Goal: Information Seeking & Learning: Learn about a topic

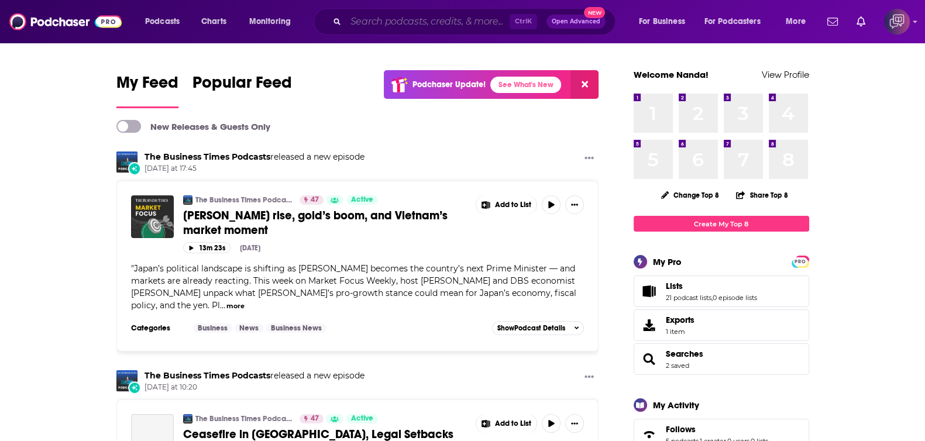
click at [401, 13] on input "Search podcasts, credits, & more..." at bounding box center [428, 21] width 164 height 19
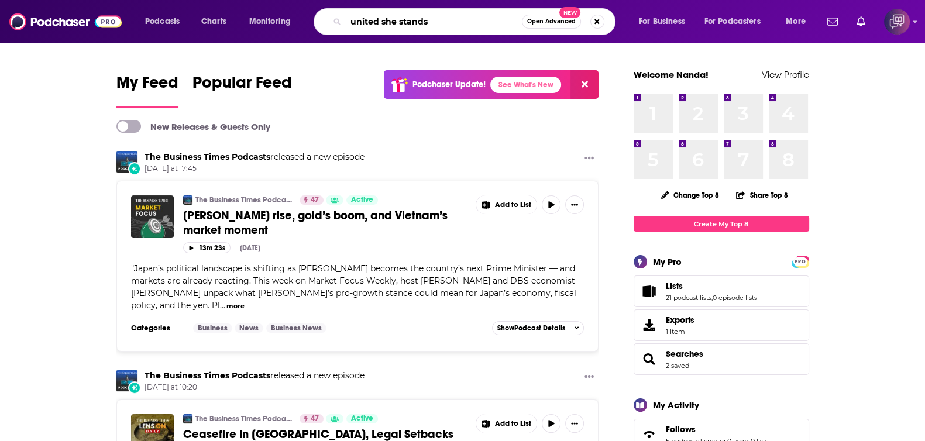
type input "united she stands"
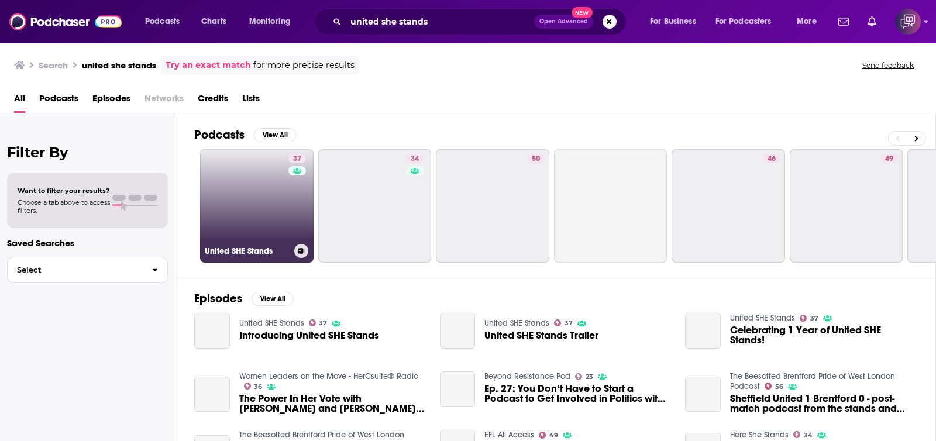
click at [256, 214] on link "37 United SHE Stands" at bounding box center [257, 206] width 114 height 114
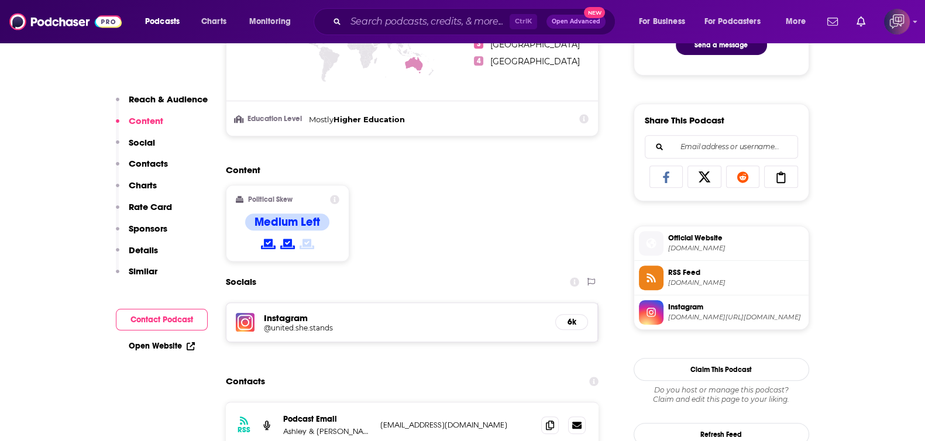
scroll to position [585, 0]
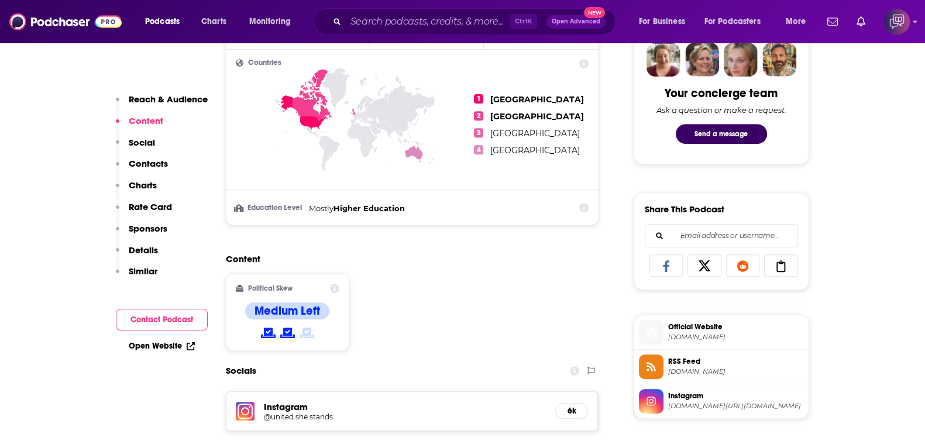
click at [701, 402] on span "[DOMAIN_NAME][URL][DOMAIN_NAME]" at bounding box center [736, 406] width 136 height 9
